Goal: Task Accomplishment & Management: Manage account settings

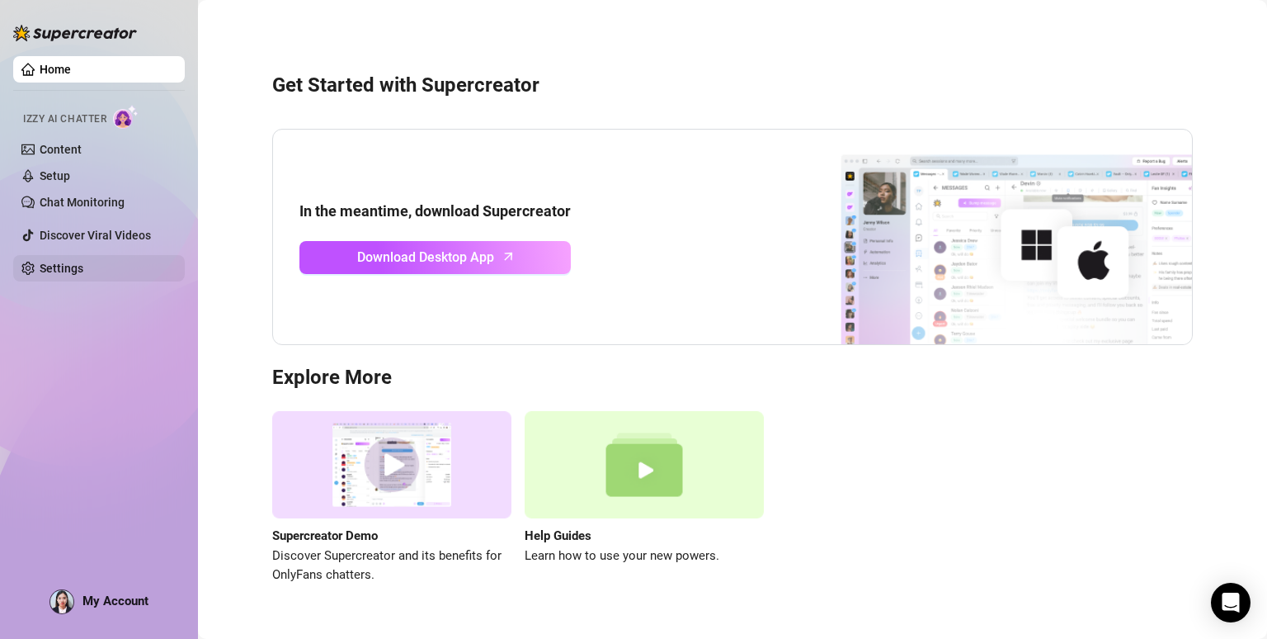
click at [50, 262] on link "Settings" at bounding box center [62, 268] width 44 height 13
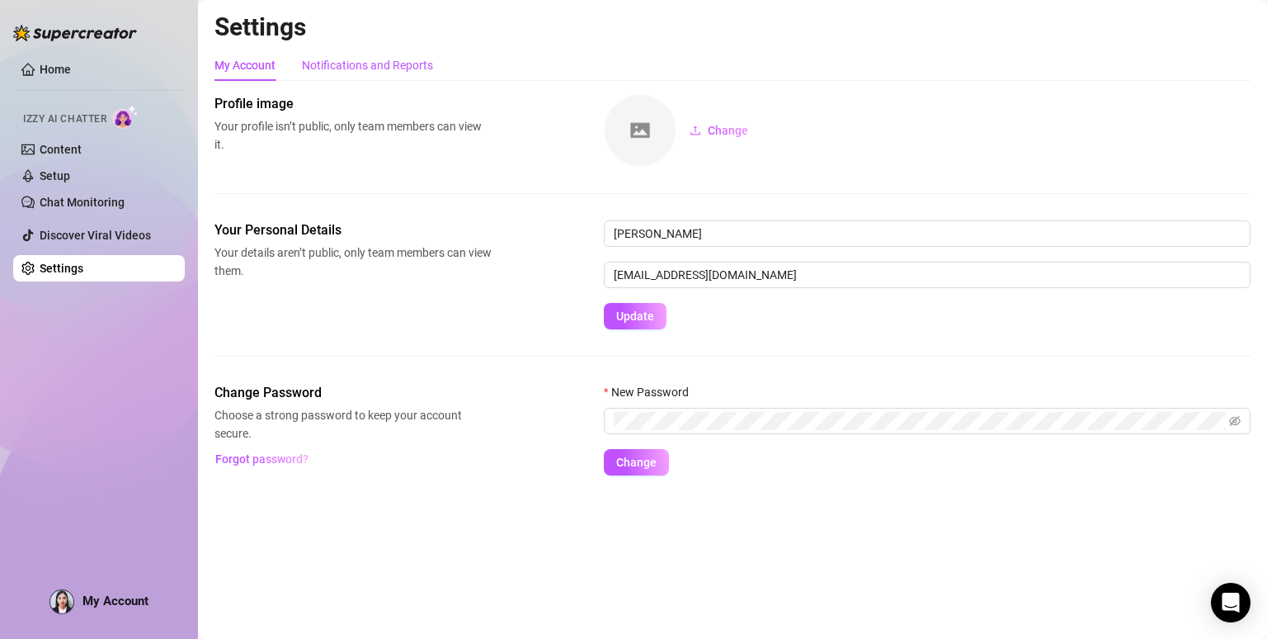
click at [372, 67] on div "Notifications and Reports" at bounding box center [367, 65] width 131 height 18
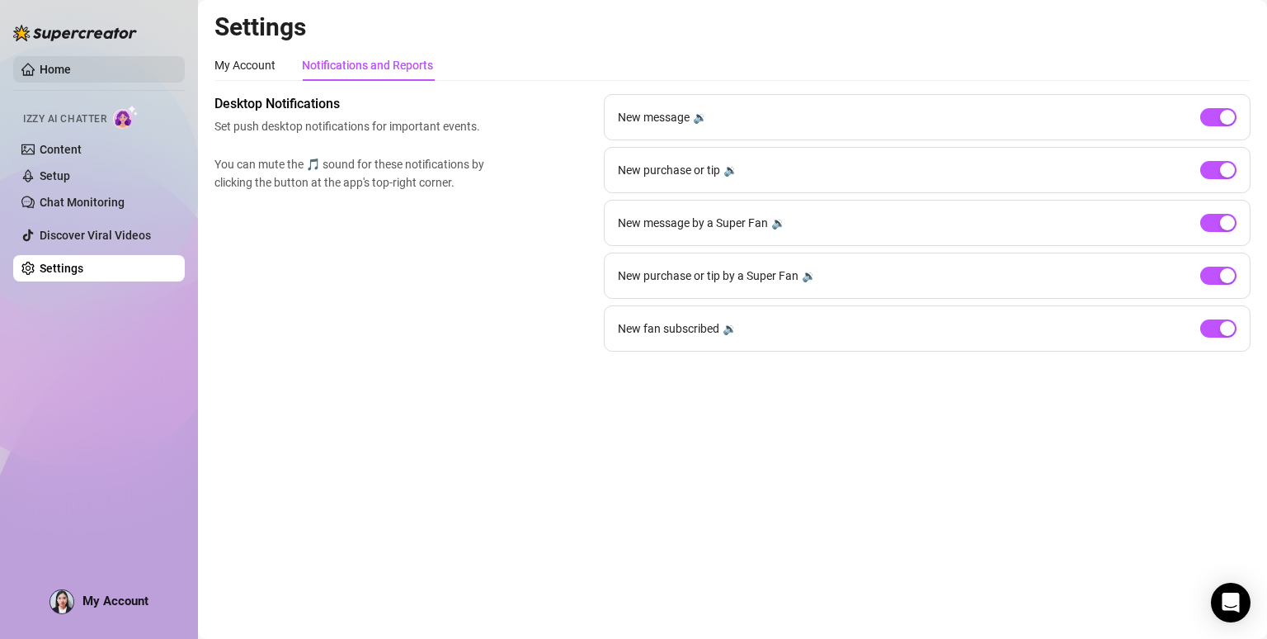
click at [50, 64] on link "Home" at bounding box center [55, 69] width 31 height 13
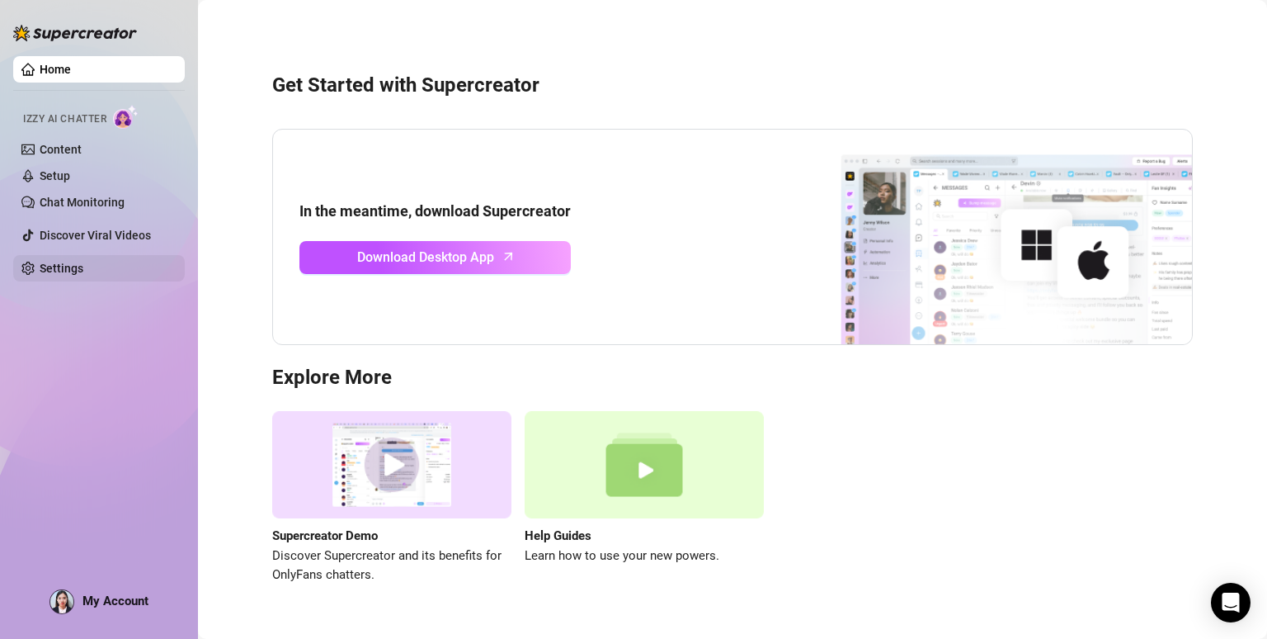
click at [68, 266] on link "Settings" at bounding box center [62, 268] width 44 height 13
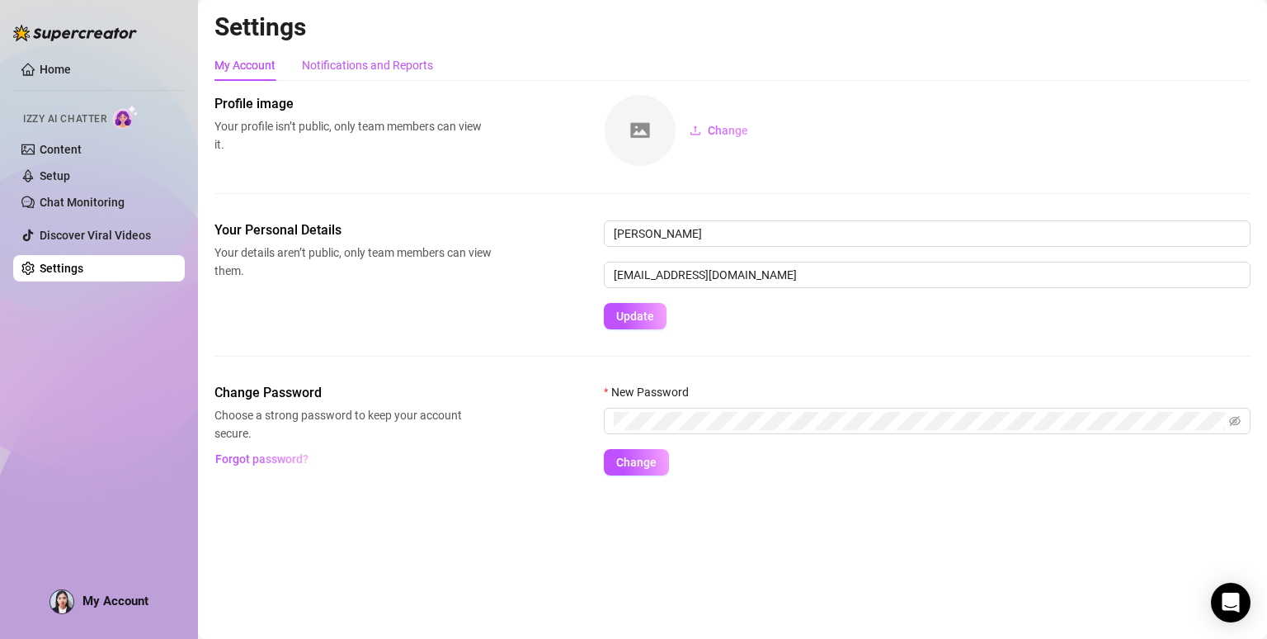
click at [338, 72] on div "Notifications and Reports" at bounding box center [367, 65] width 131 height 18
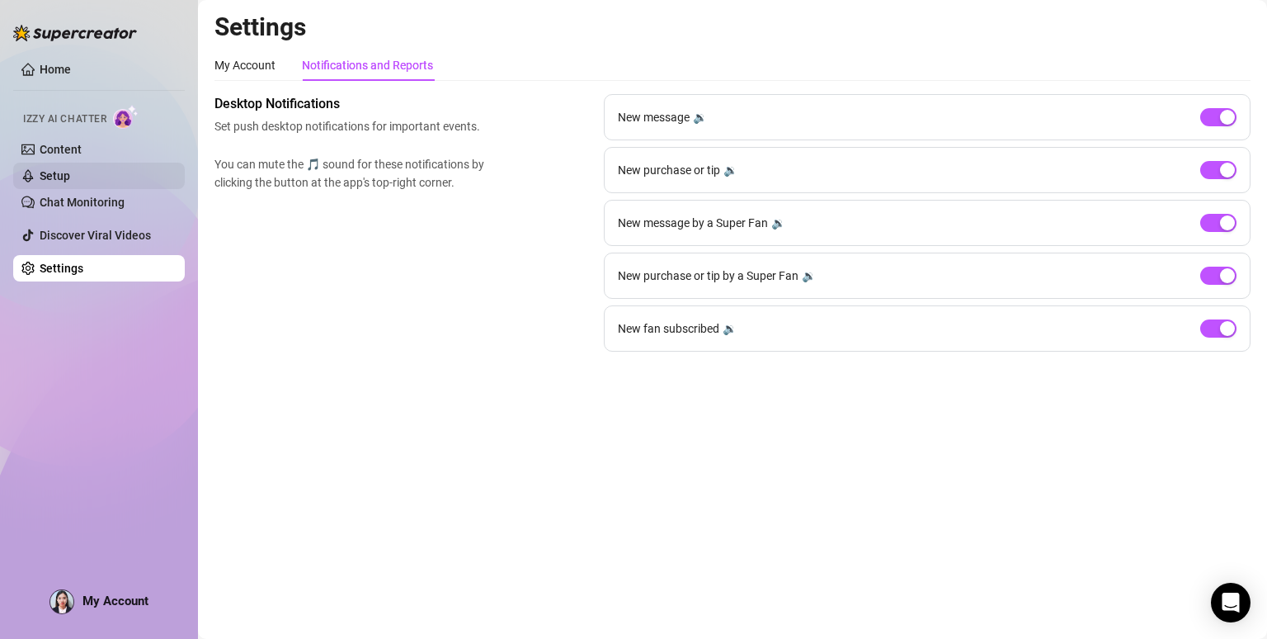
click at [70, 172] on link "Setup" at bounding box center [55, 175] width 31 height 13
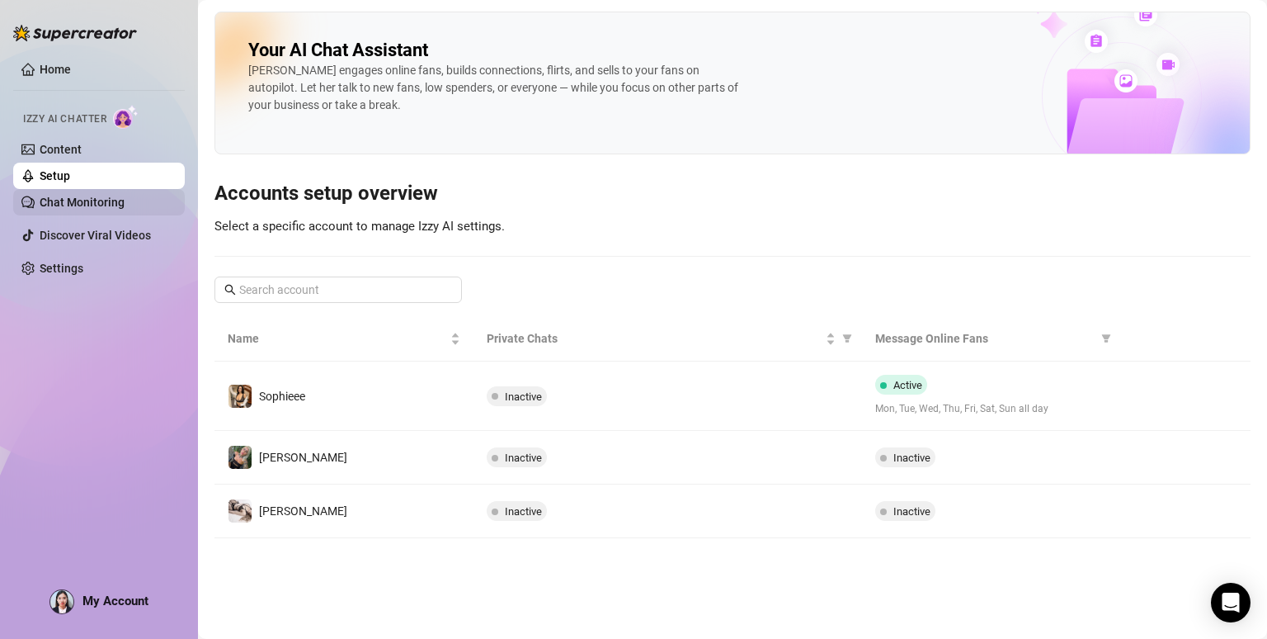
click at [92, 204] on link "Chat Monitoring" at bounding box center [82, 202] width 85 height 13
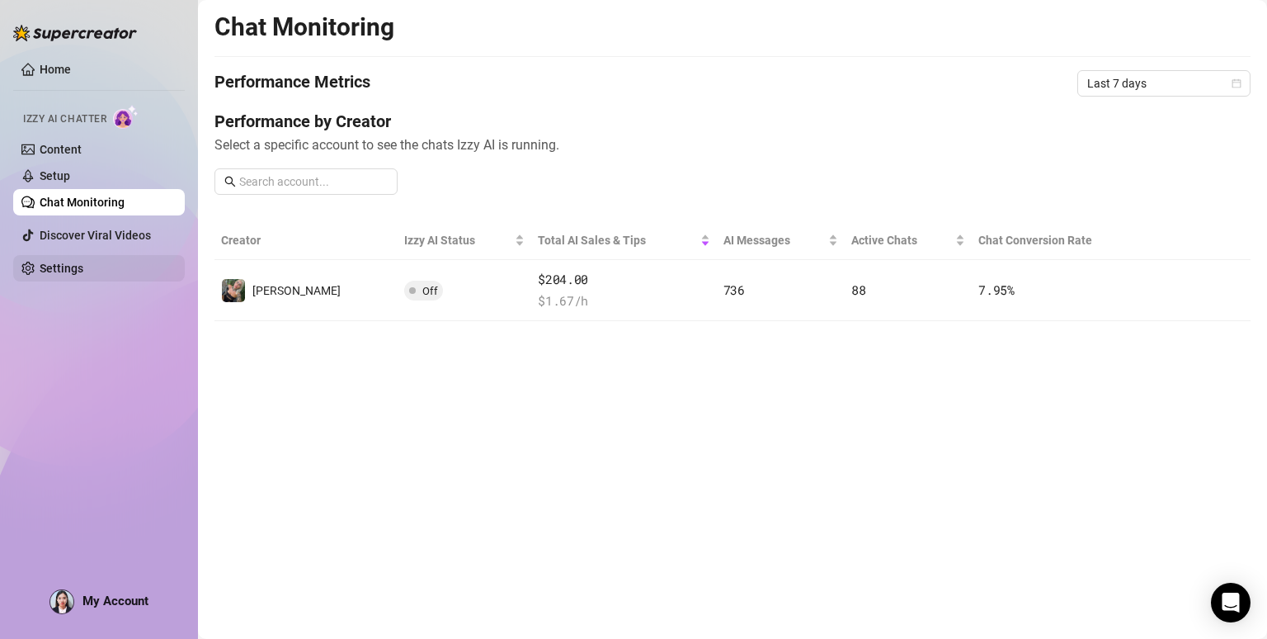
click at [59, 264] on link "Settings" at bounding box center [62, 268] width 44 height 13
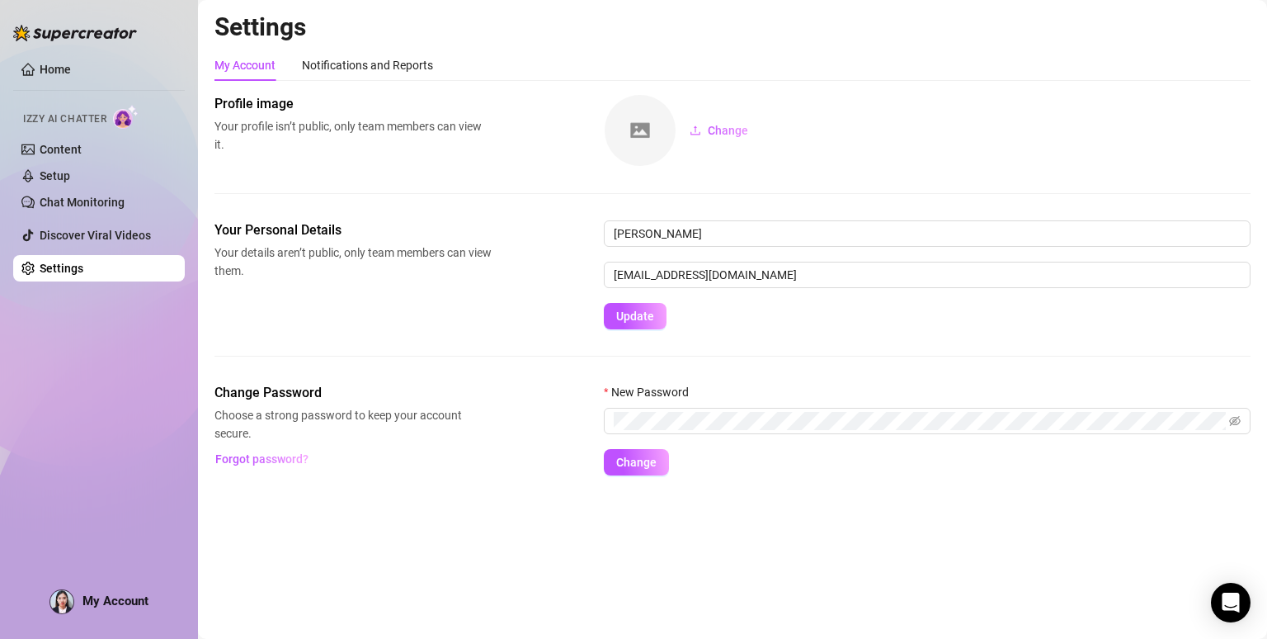
click at [104, 605] on span "My Account" at bounding box center [116, 600] width 66 height 15
click at [44, 70] on link "Home" at bounding box center [55, 69] width 31 height 13
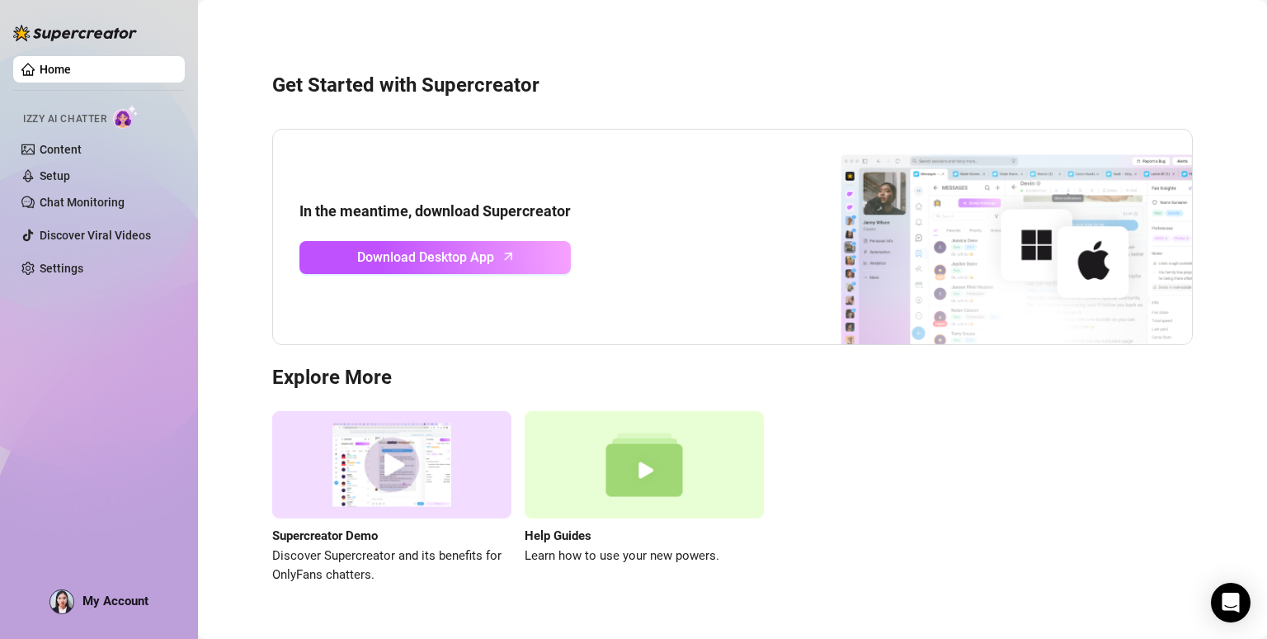
click at [76, 605] on div "My Account" at bounding box center [99, 601] width 99 height 25
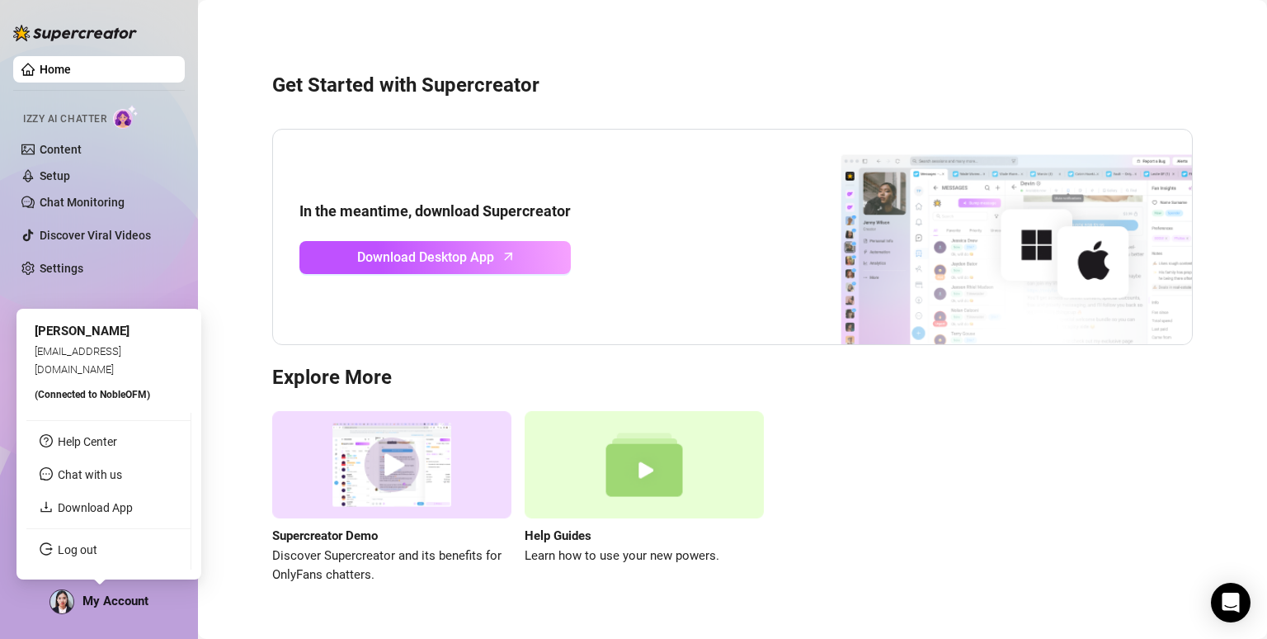
click at [62, 608] on img at bounding box center [61, 601] width 23 height 23
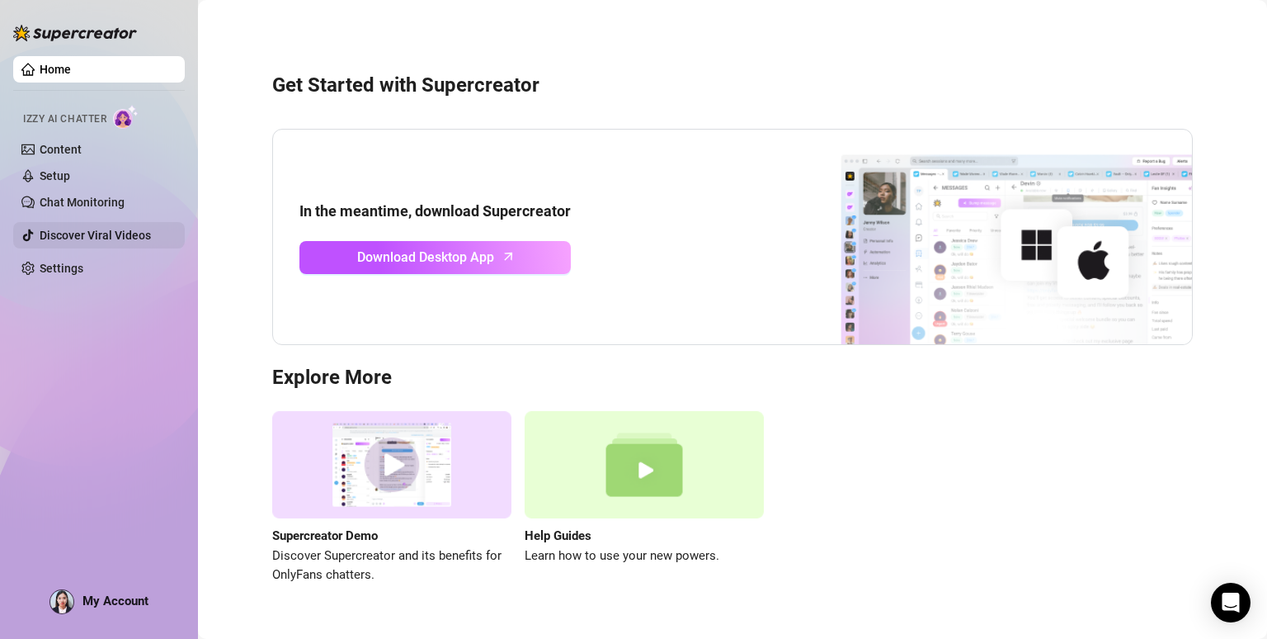
click at [129, 238] on link "Discover Viral Videos" at bounding box center [95, 235] width 111 height 13
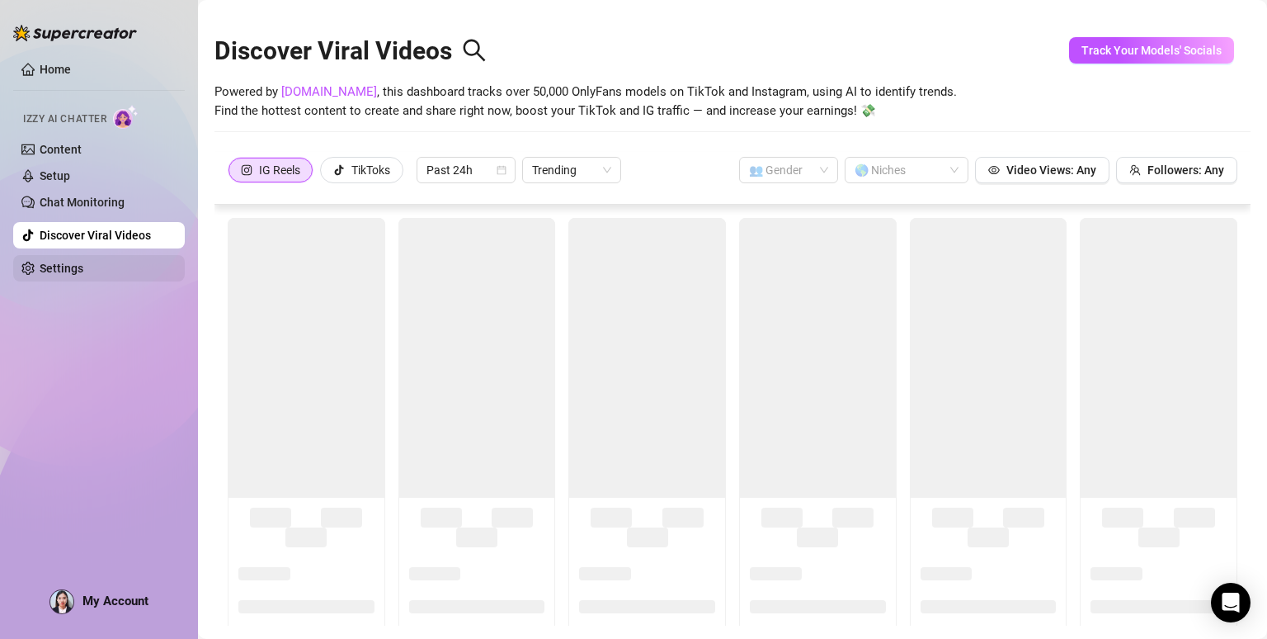
click at [68, 266] on link "Settings" at bounding box center [62, 268] width 44 height 13
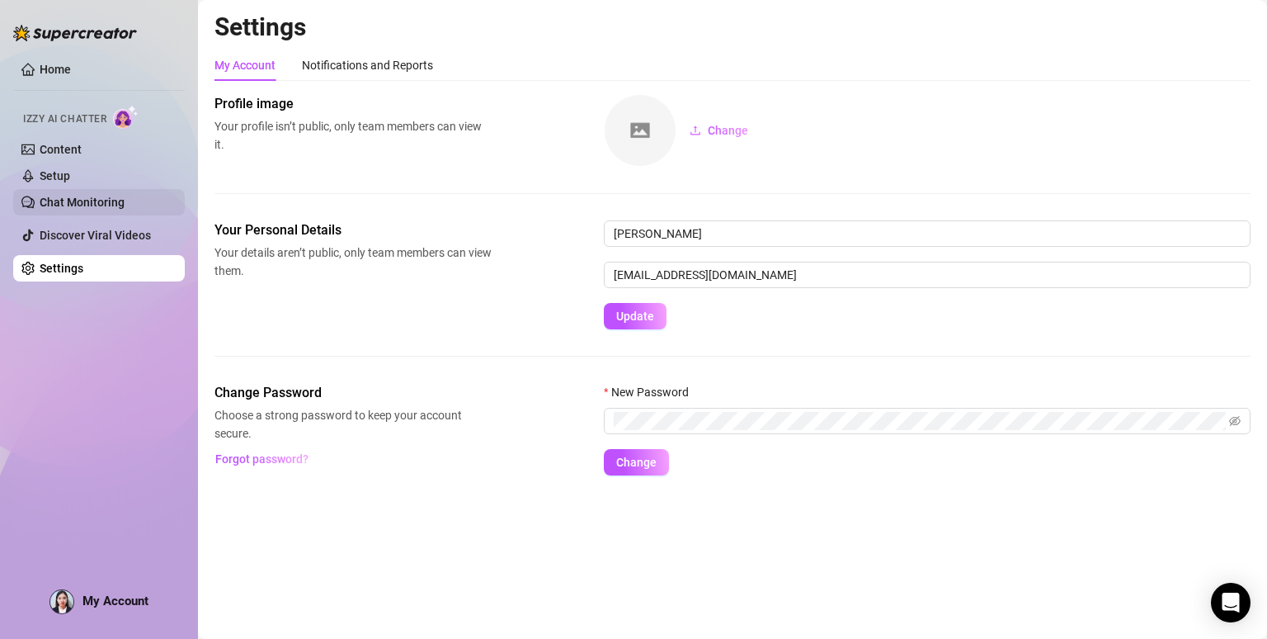
click at [64, 200] on link "Chat Monitoring" at bounding box center [82, 202] width 85 height 13
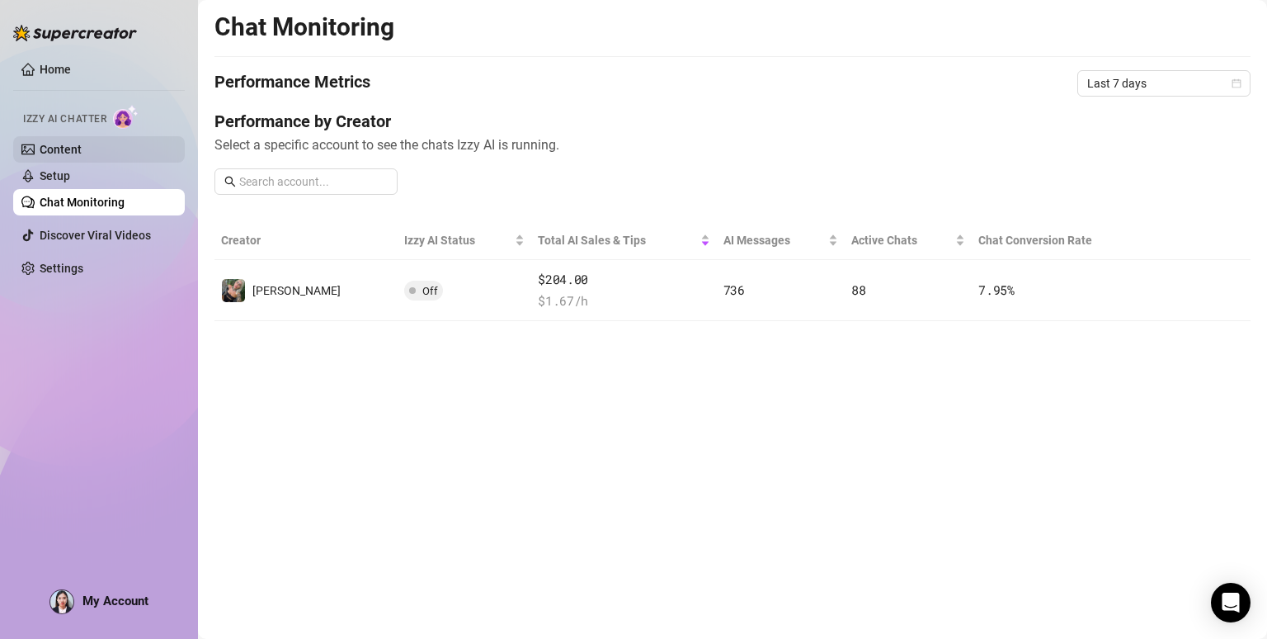
click at [78, 149] on link "Content" at bounding box center [61, 149] width 42 height 13
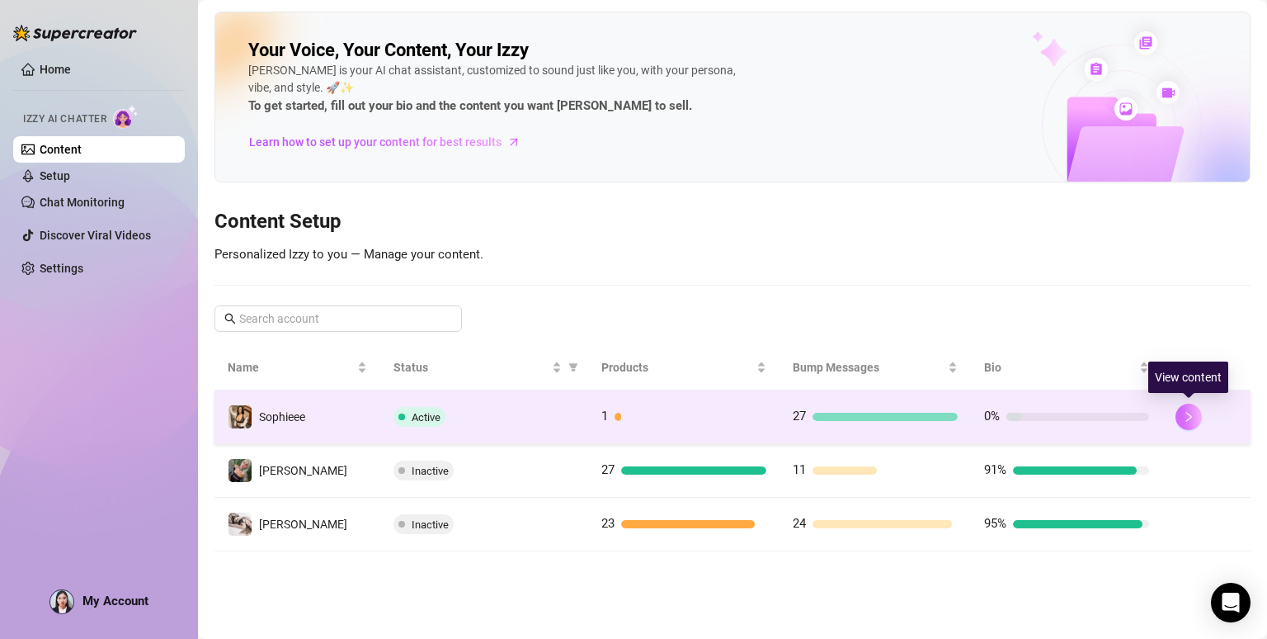
click at [1184, 413] on icon "right" at bounding box center [1189, 417] width 12 height 12
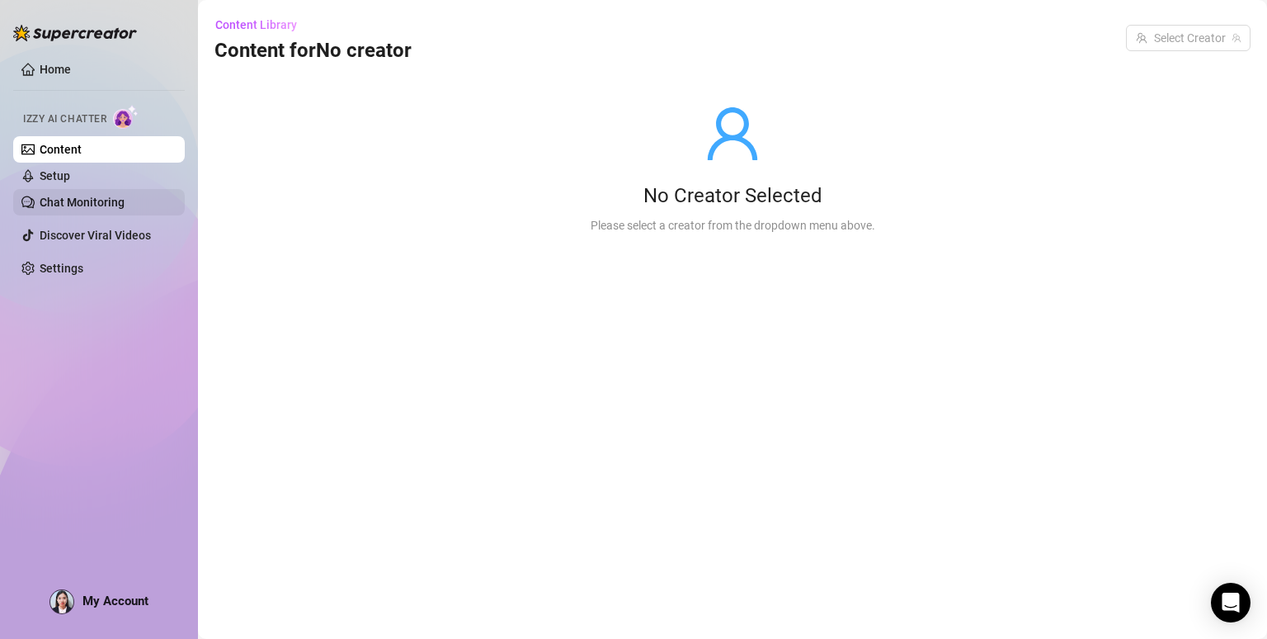
click at [90, 204] on link "Chat Monitoring" at bounding box center [82, 202] width 85 height 13
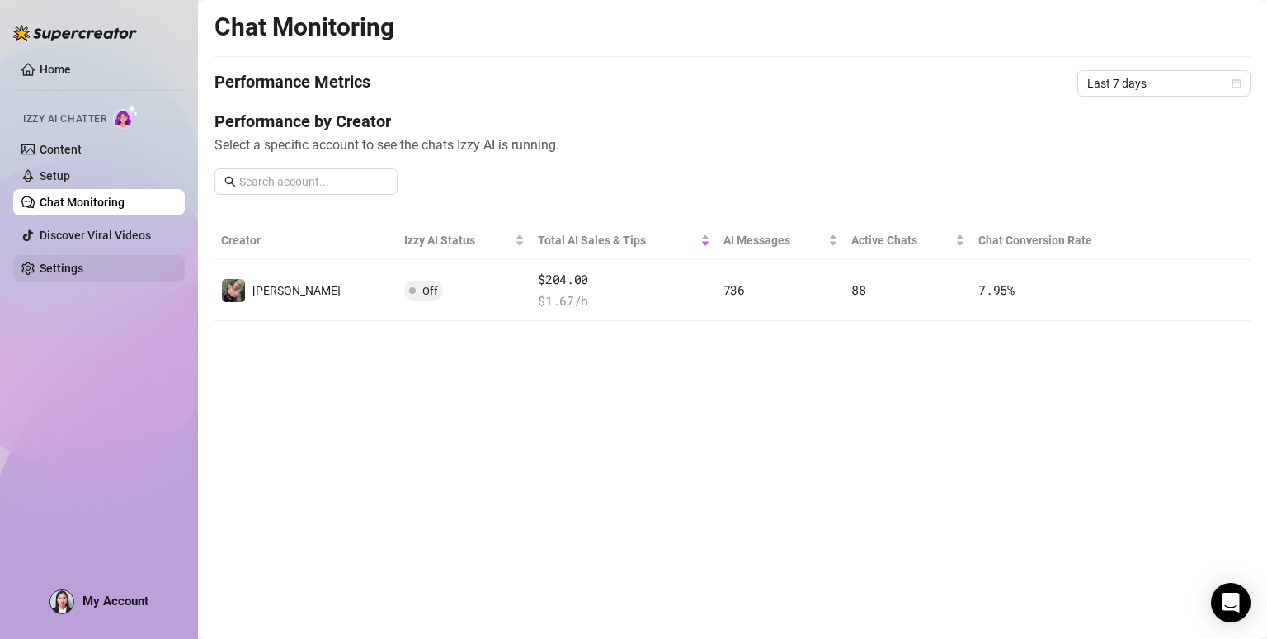
click at [68, 267] on link "Settings" at bounding box center [62, 268] width 44 height 13
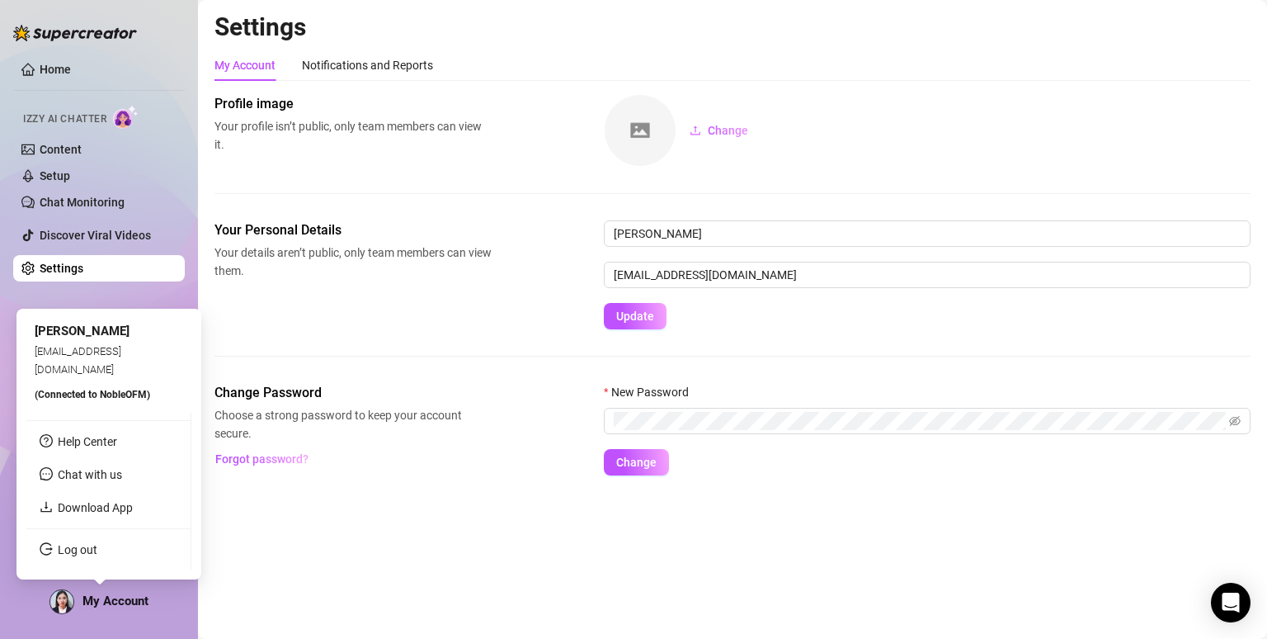
click at [83, 599] on span "My Account" at bounding box center [116, 600] width 66 height 15
click at [108, 509] on link "Download App" at bounding box center [95, 507] width 75 height 13
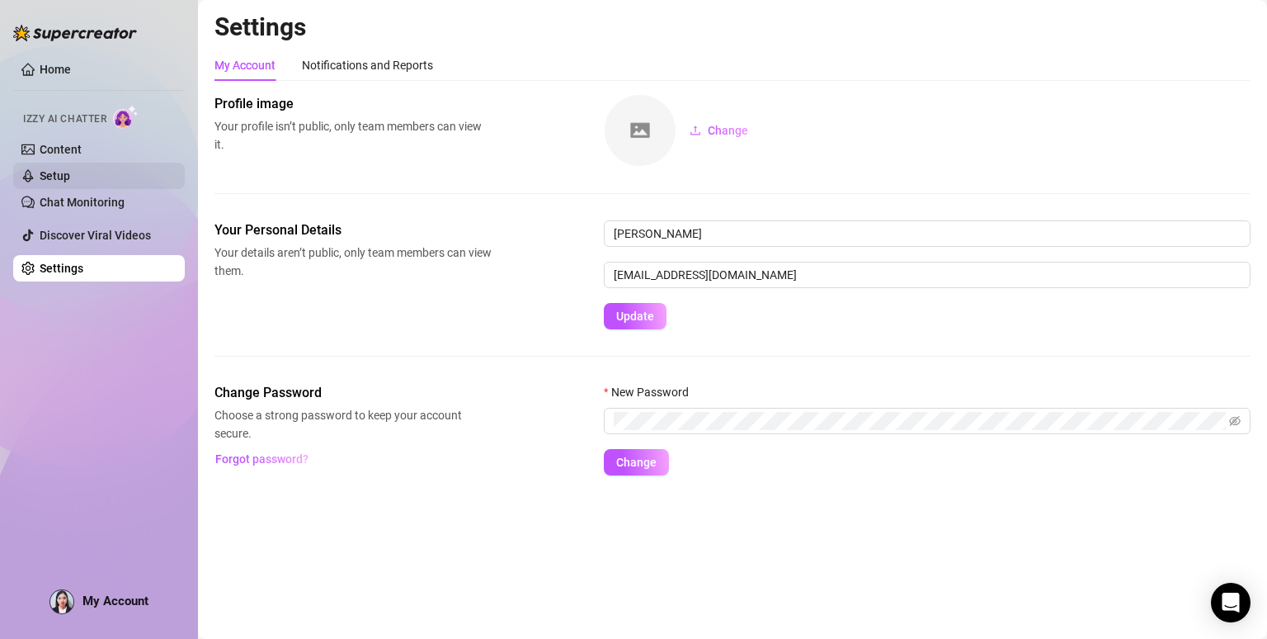
click at [48, 172] on link "Setup" at bounding box center [55, 175] width 31 height 13
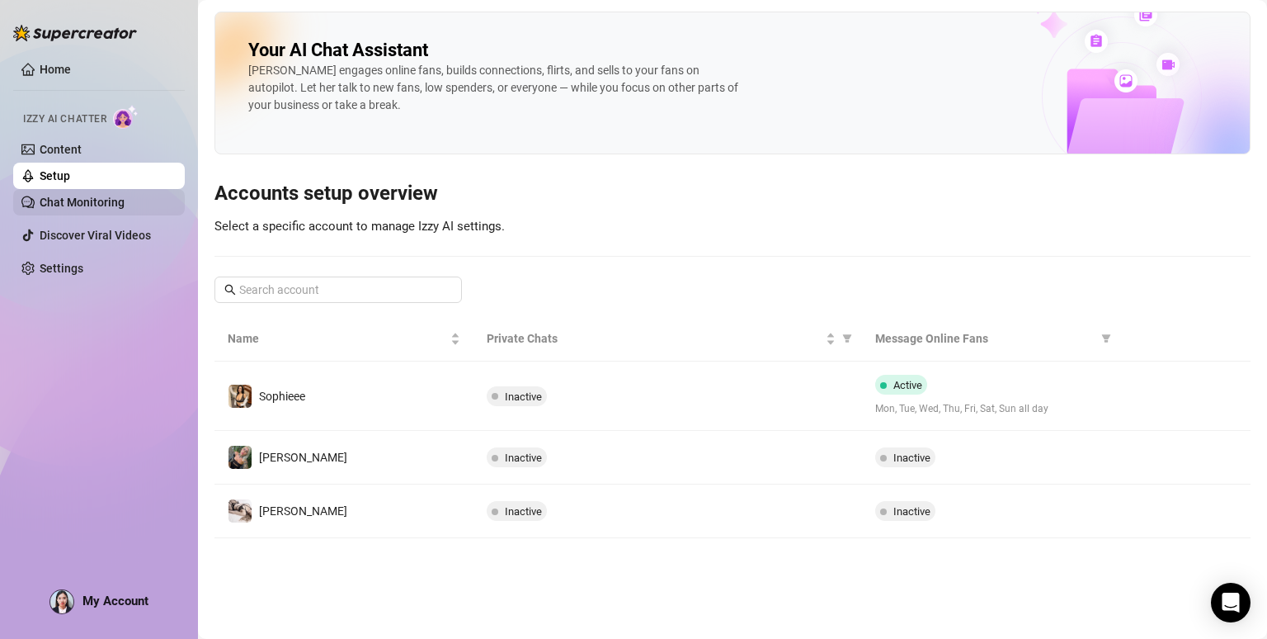
click at [104, 201] on link "Chat Monitoring" at bounding box center [82, 202] width 85 height 13
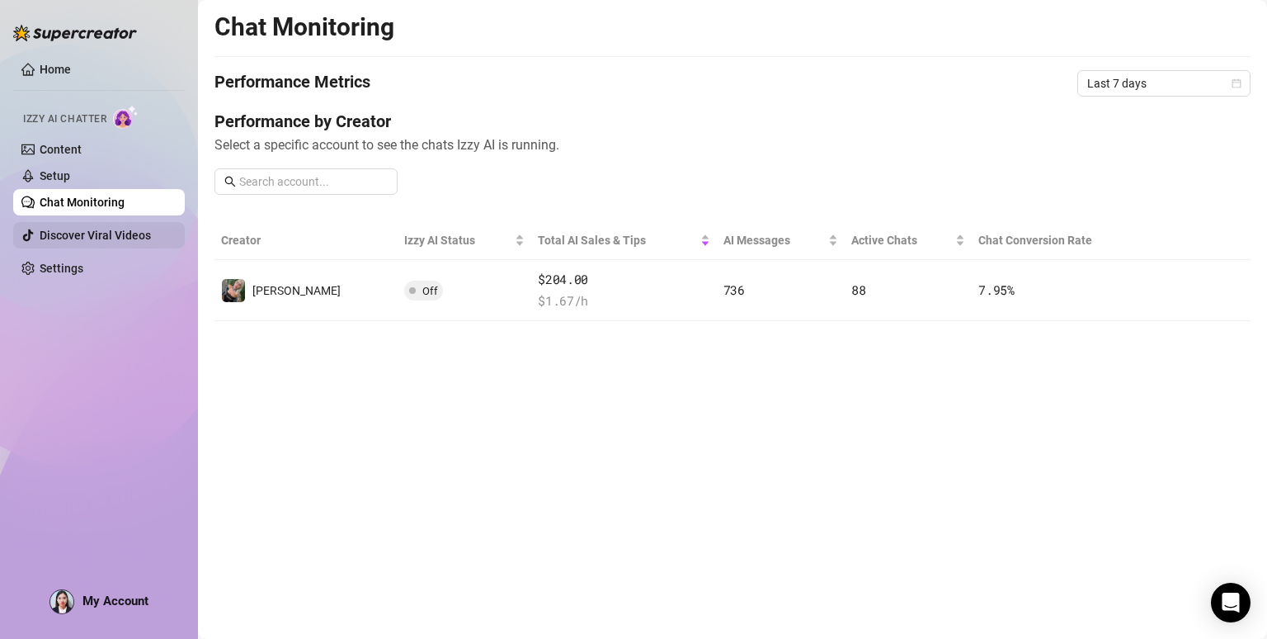
click at [64, 238] on link "Discover Viral Videos" at bounding box center [95, 235] width 111 height 13
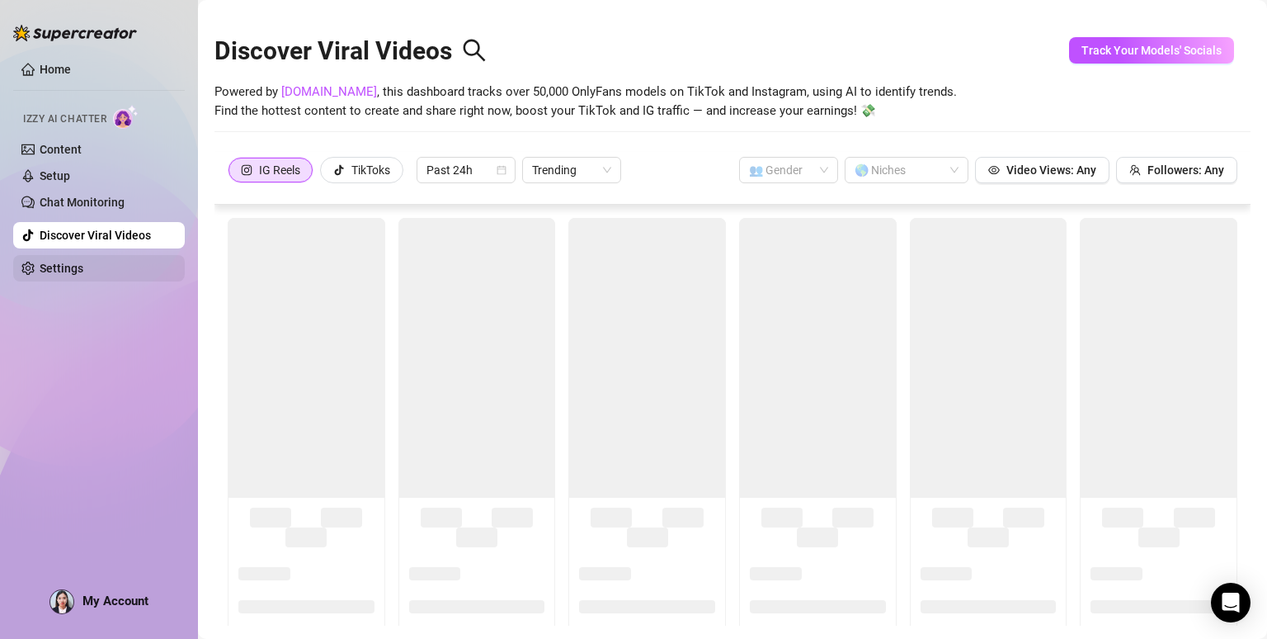
click at [63, 273] on link "Settings" at bounding box center [62, 268] width 44 height 13
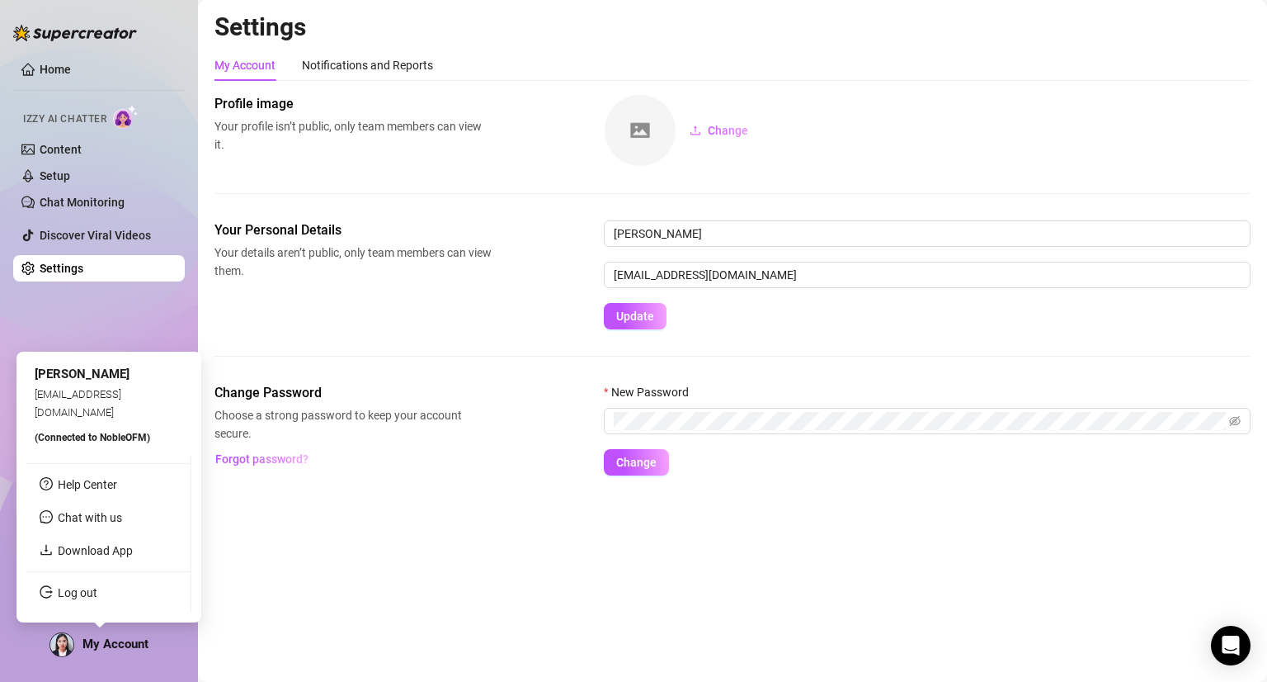
click at [83, 636] on span "My Account" at bounding box center [116, 643] width 66 height 15
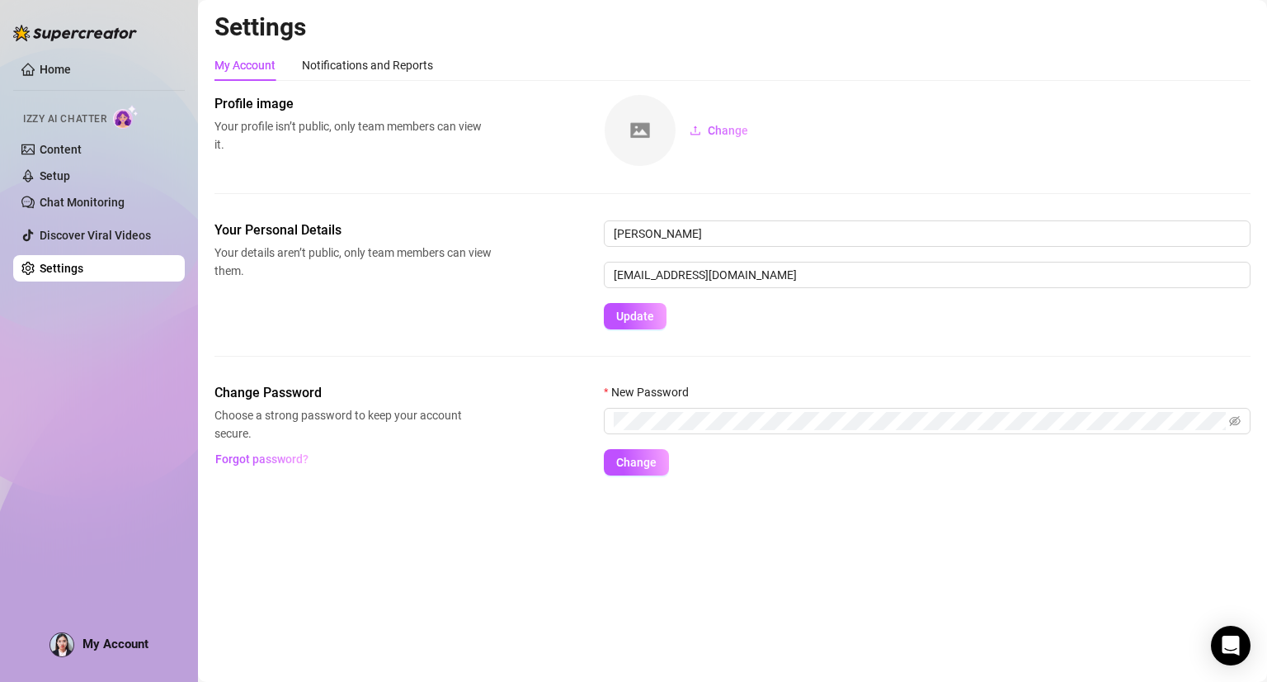
drag, startPoint x: 126, startPoint y: 333, endPoint x: 121, endPoint y: 291, distance: 41.6
click at [126, 331] on div "Home Izzy AI Chatter Content Setup Chat Monitoring Discover Viral Videos Settin…" at bounding box center [99, 333] width 172 height 667
drag, startPoint x: 866, startPoint y: 61, endPoint x: 863, endPoint y: 72, distance: 11.0
click at [863, 71] on div "My Account Notifications and Reports" at bounding box center [733, 65] width 1036 height 31
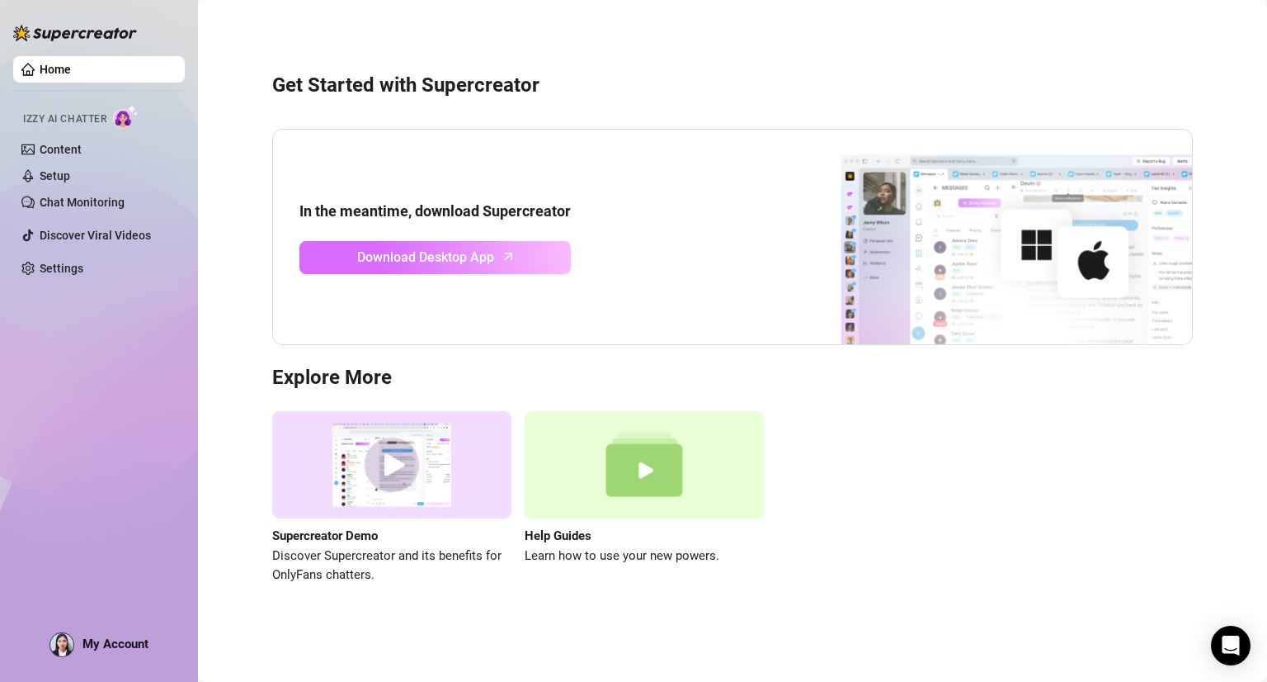
click at [375, 258] on span "Download Desktop App" at bounding box center [425, 257] width 137 height 21
drag, startPoint x: 655, startPoint y: 337, endPoint x: 43, endPoint y: 171, distance: 634.5
click at [43, 171] on link "Setup" at bounding box center [55, 175] width 31 height 13
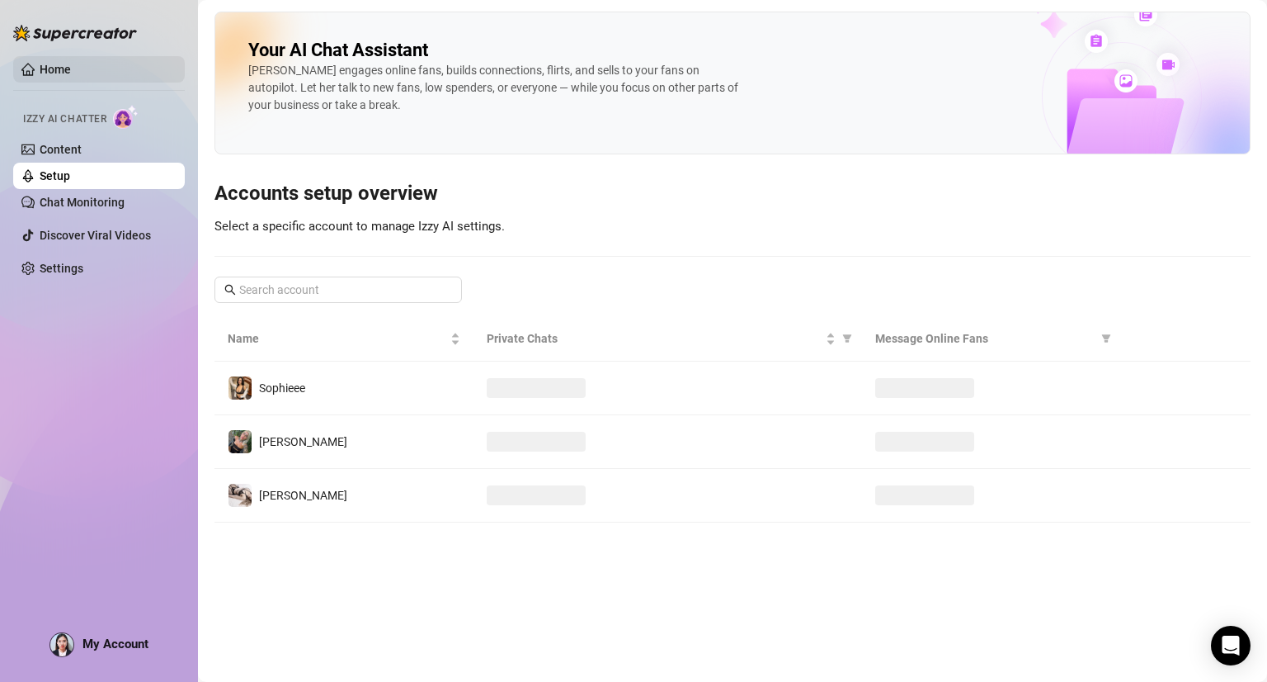
click at [40, 67] on link "Home" at bounding box center [55, 69] width 31 height 13
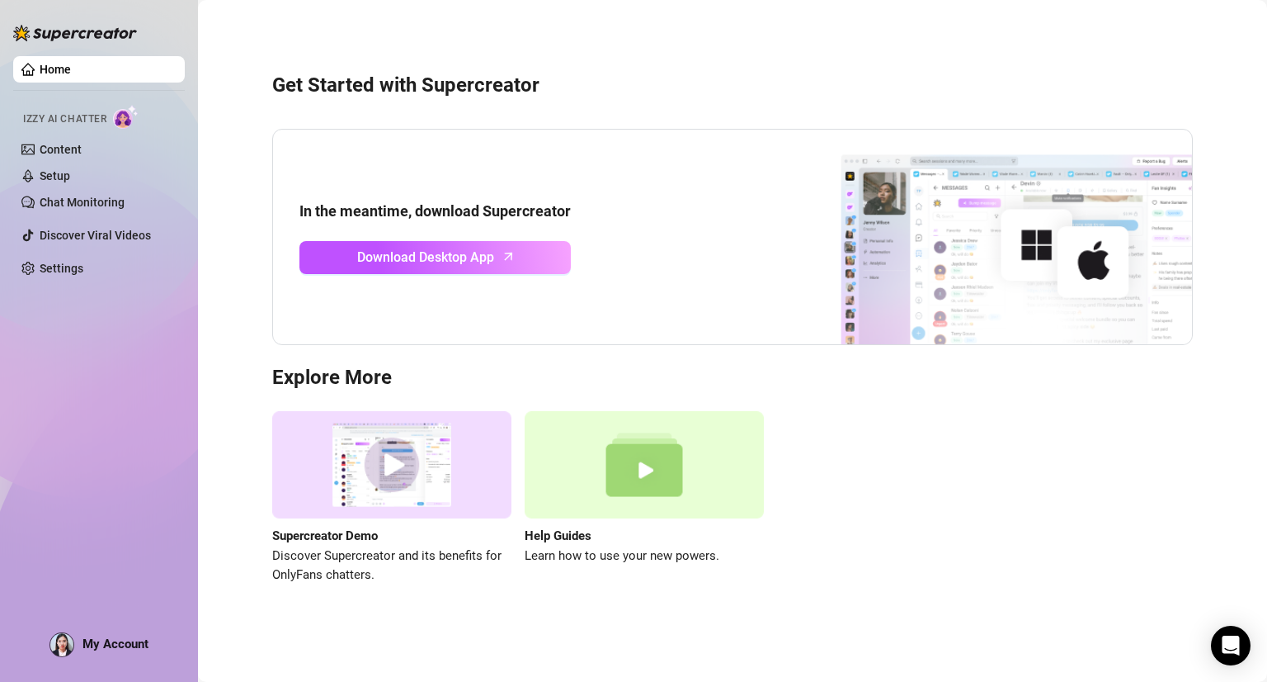
click at [154, 88] on ul "Home Izzy AI Chatter Content Setup Chat Monitoring Discover Viral Videos Settin…" at bounding box center [99, 169] width 172 height 238
